Goal: Find specific page/section: Find specific page/section

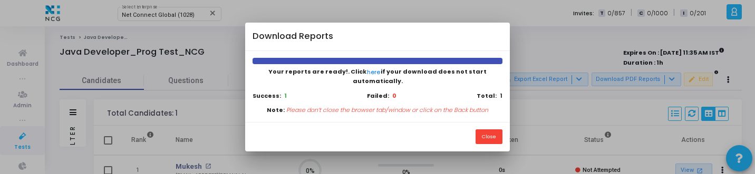
scroll to position [22, 27]
click at [488, 135] on button "Close" at bounding box center [488, 137] width 27 height 14
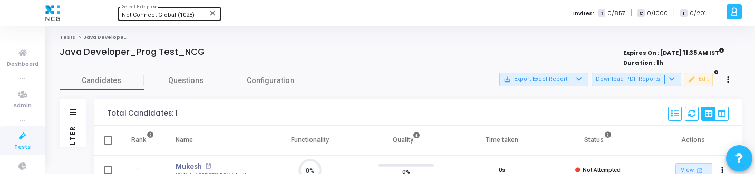
click at [142, 10] on div "Net Connect Global (1028) Select Enterprise" at bounding box center [169, 13] width 95 height 16
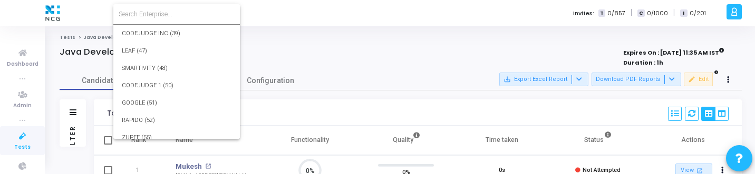
scroll to position [15718, 0]
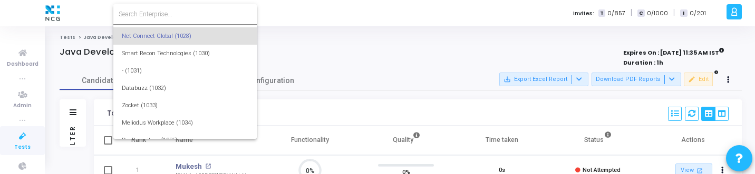
click at [142, 10] on input at bounding box center [185, 13] width 133 height 9
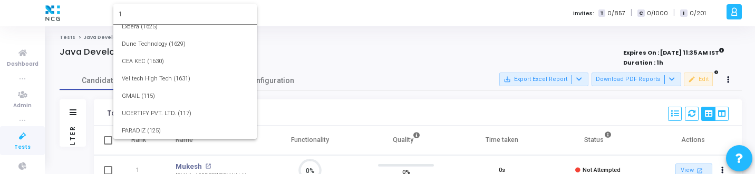
scroll to position [0, 0]
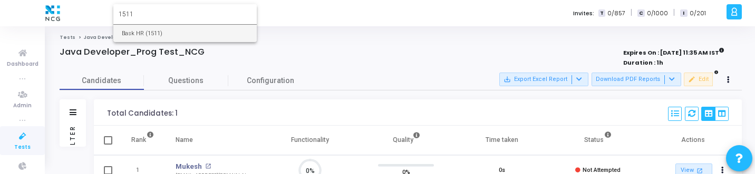
type input "1511"
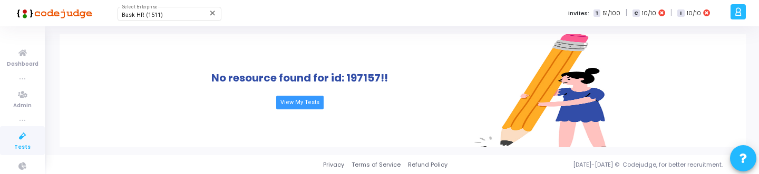
click at [34, 118] on li "true" at bounding box center [22, 120] width 45 height 11
click at [29, 142] on icon at bounding box center [23, 136] width 22 height 13
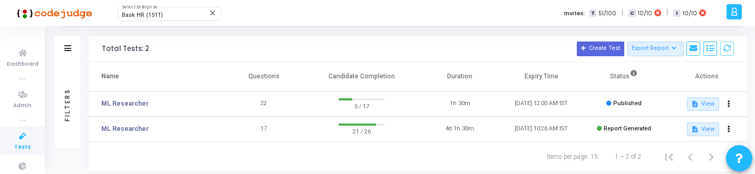
scroll to position [57, 0]
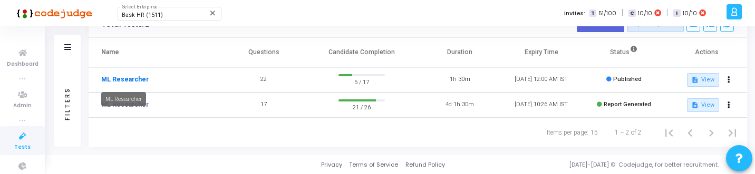
click at [142, 82] on link "ML Researcher" at bounding box center [124, 79] width 47 height 9
